Goal: Check status: Check status

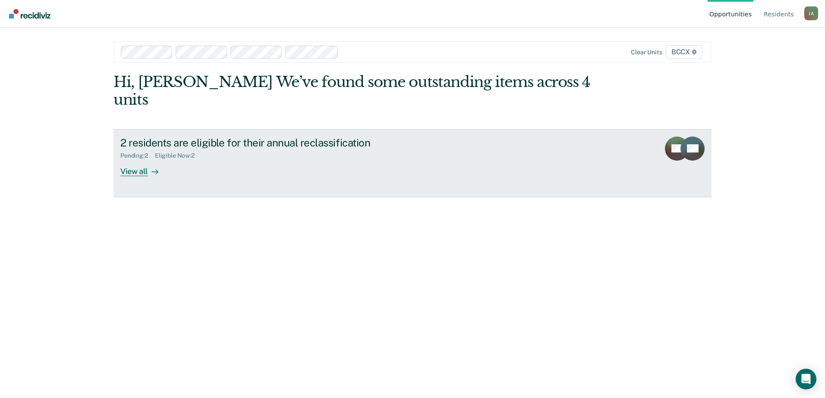
click at [136, 160] on div "View all" at bounding box center [144, 168] width 48 height 17
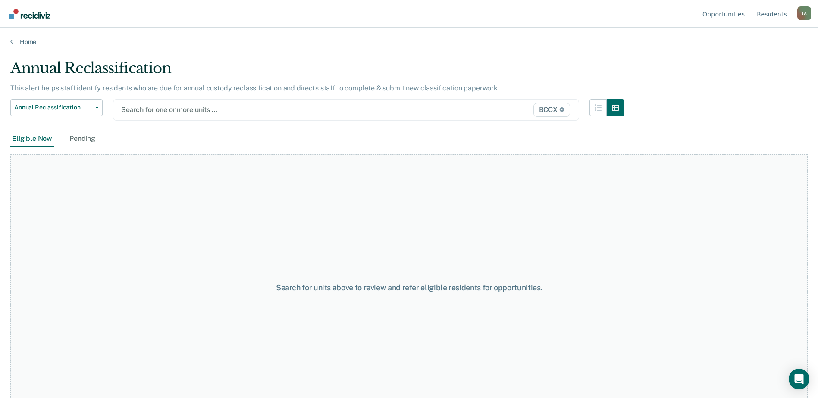
click at [555, 111] on span "BCCX" at bounding box center [551, 110] width 37 height 14
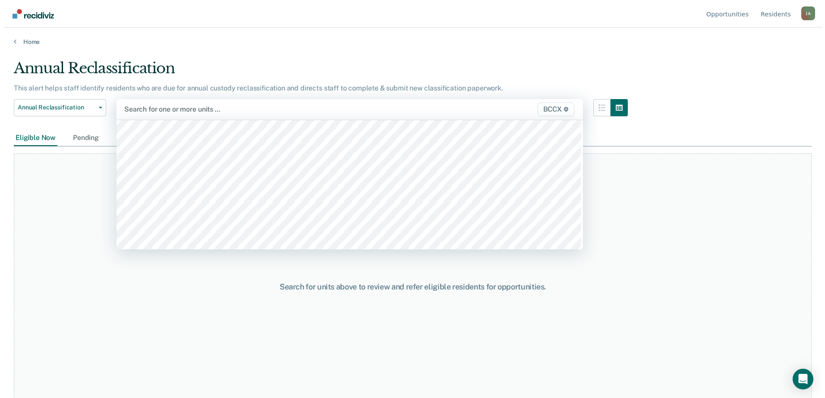
scroll to position [86, 0]
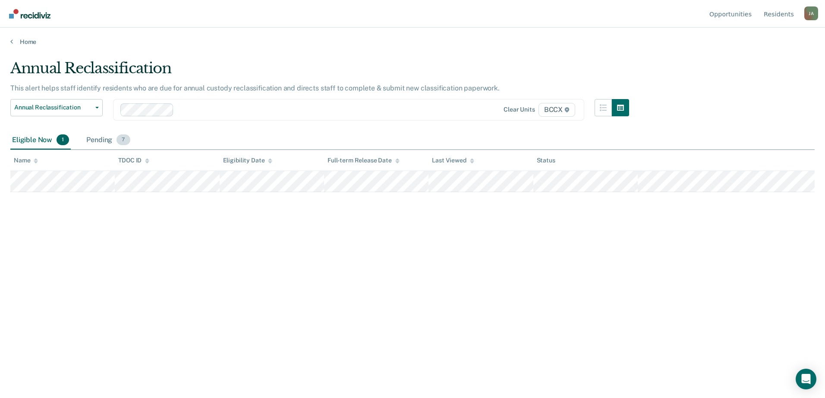
click at [103, 141] on div "Pending 7" at bounding box center [108, 140] width 47 height 19
